Goal: Find contact information

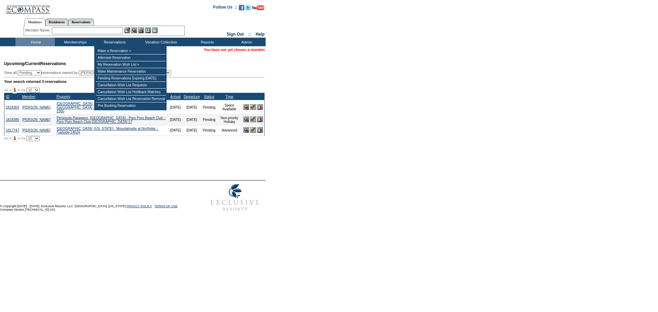
click at [93, 29] on input "text" at bounding box center [87, 30] width 71 height 7
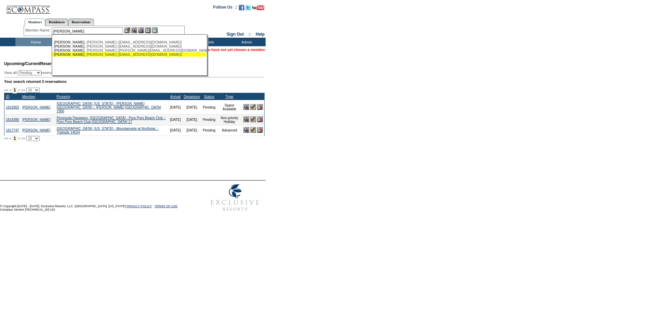
click at [137, 56] on div "[PERSON_NAME] ([EMAIL_ADDRESS][DOMAIN_NAME])" at bounding box center [129, 54] width 151 height 4
type input "[PERSON_NAME] ([EMAIL_ADDRESS][DOMAIN_NAME])"
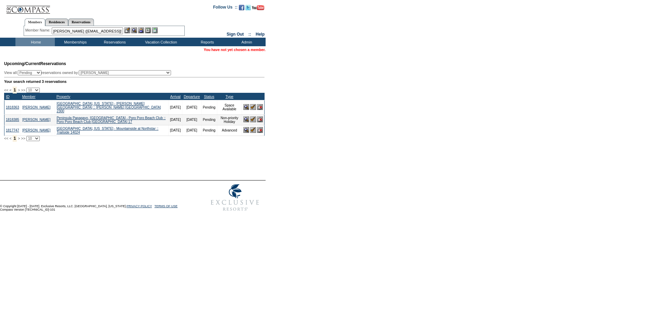
click at [145, 25] on div "Members Residences Reservations" at bounding box center [104, 20] width 161 height 11
click at [141, 33] on img at bounding box center [141, 30] width 6 height 6
click at [135, 31] on img at bounding box center [134, 30] width 6 height 6
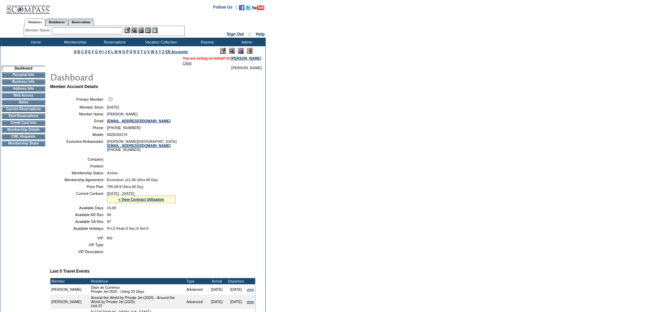
click at [418, 279] on form "Follow Us ::" at bounding box center [326, 262] width 653 height 525
drag, startPoint x: 159, startPoint y: 124, endPoint x: 108, endPoint y: 127, distance: 51.8
click at [108, 127] on table "Primary Member: Member Since: [DATE] Member Name: [PERSON_NAME] Email: [EMAIL_A…" at bounding box center [153, 123] width 206 height 61
copy link "[EMAIL_ADDRESS][DOMAIN_NAME]"
click at [190, 161] on td at bounding box center [180, 159] width 146 height 4
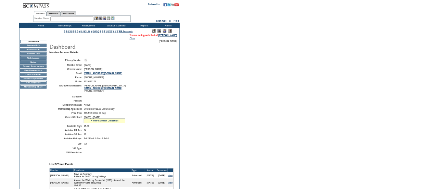
scroll to position [171, 0]
